Goal: Find specific page/section: Find specific page/section

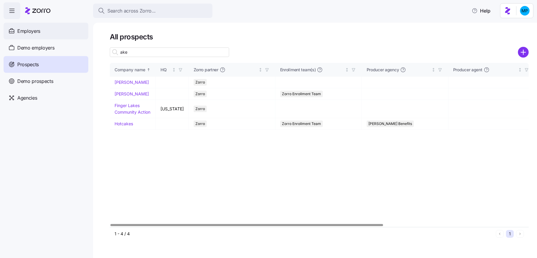
click at [29, 32] on span "Employers" at bounding box center [28, 30] width 23 height 7
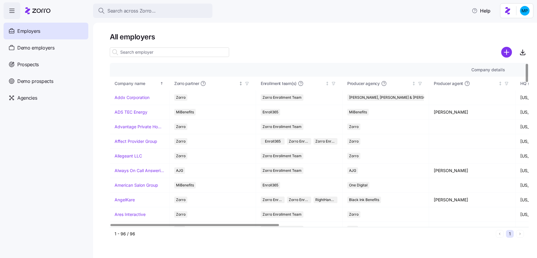
click at [248, 82] on icon "button" at bounding box center [247, 83] width 4 height 4
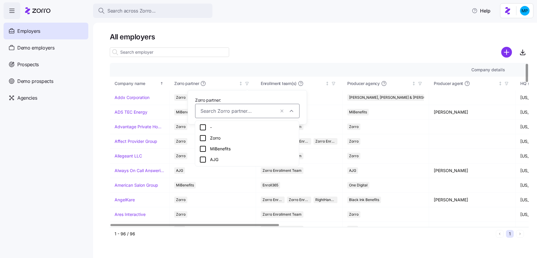
click at [218, 149] on div "MiBenefits" at bounding box center [246, 148] width 95 height 7
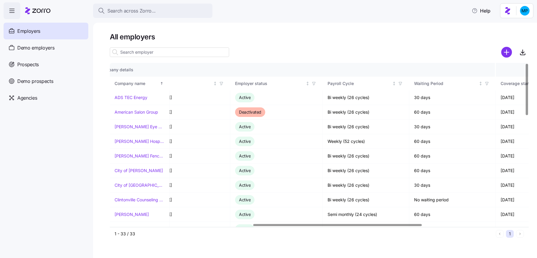
scroll to position [0, 300]
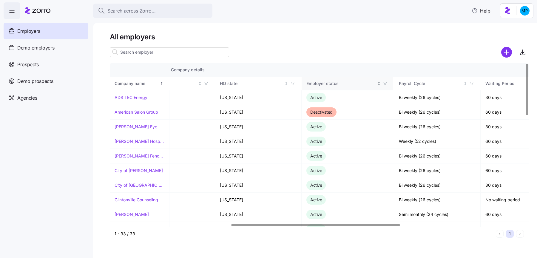
click at [388, 85] on div "Employer status" at bounding box center [347, 83] width 82 height 7
click at [386, 81] on span "button" at bounding box center [385, 83] width 7 height 7
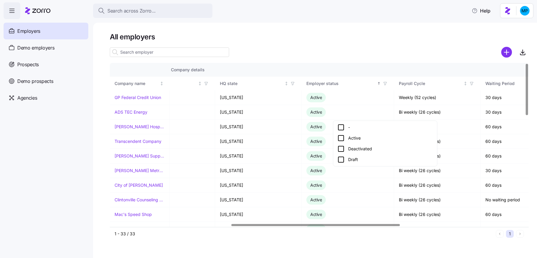
click at [358, 139] on div "Active" at bounding box center [384, 138] width 95 height 7
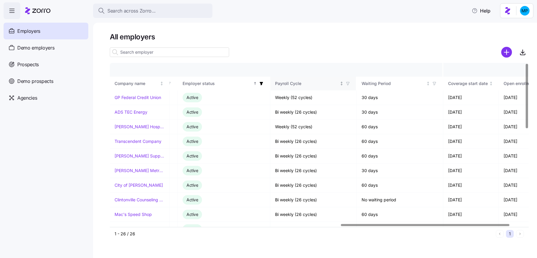
scroll to position [0, 611]
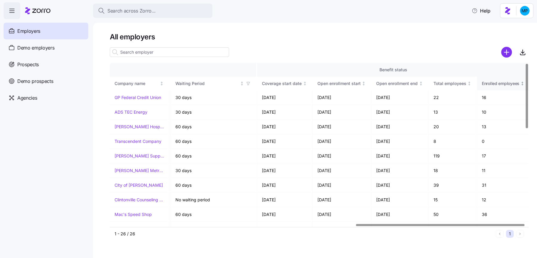
click at [495, 84] on span "Enrolled employees" at bounding box center [501, 84] width 38 height 6
click at [523, 51] on icon "button" at bounding box center [523, 52] width 0 height 4
